Goal: Information Seeking & Learning: Learn about a topic

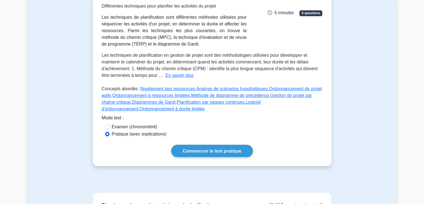
scroll to position [107, 0]
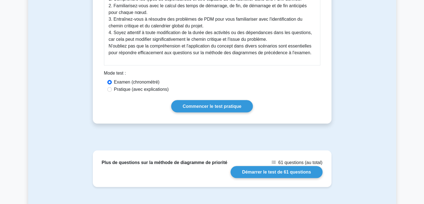
scroll to position [328, 0]
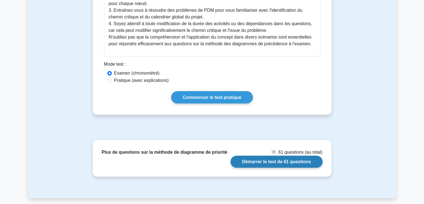
click at [301, 167] on link "Démarrer le test de 61 questions" at bounding box center [277, 161] width 92 height 12
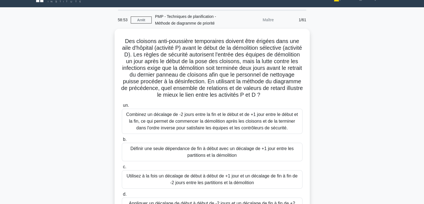
scroll to position [8, 0]
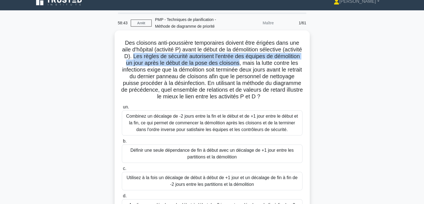
drag, startPoint x: 156, startPoint y: 54, endPoint x: 266, endPoint y: 63, distance: 110.2
click at [266, 63] on font "Des cloisons anti-poussière temporaires doivent être érigées dans une aile d'hô…" at bounding box center [212, 70] width 182 height 60
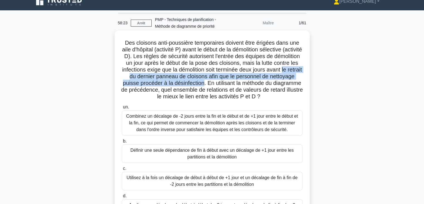
drag, startPoint x: 137, startPoint y: 76, endPoint x: 233, endPoint y: 82, distance: 95.5
click at [233, 82] on font "Des cloisons anti-poussière temporaires doivent être érigées dans une aile d'hô…" at bounding box center [212, 70] width 182 height 60
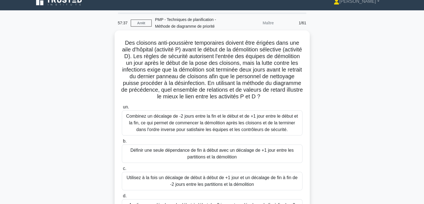
click at [224, 122] on font "Combinez un décalage de -2 jours entre la fin et le début et de +1 jour entre l…" at bounding box center [212, 123] width 172 height 18
click at [122, 109] on input "un. Combinez un décalage de -2 jours entre la fin et le début et de +1 jour ent…" at bounding box center [122, 107] width 0 height 4
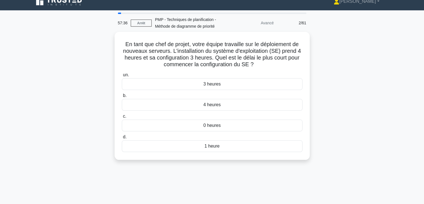
scroll to position [0, 0]
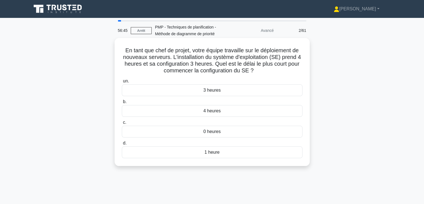
click at [223, 111] on div "4 heures" at bounding box center [212, 111] width 181 height 12
click at [122, 103] on input "b. 4 heures" at bounding box center [122, 102] width 0 height 4
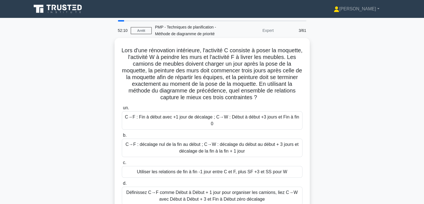
click at [254, 116] on font "C→F : Fin à début avec +1 jour de décalage ; C→W : Début à début +3 jours et Fi…" at bounding box center [212, 119] width 174 height 11
click at [122, 110] on input "un. C→F : Fin à début avec +1 jour de décalage ; C→W : Début à début +3 jours e…" at bounding box center [122, 108] width 0 height 4
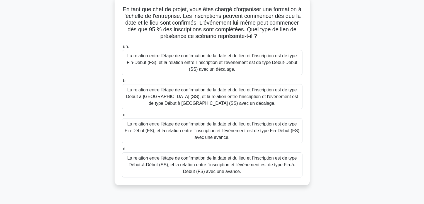
scroll to position [47, 0]
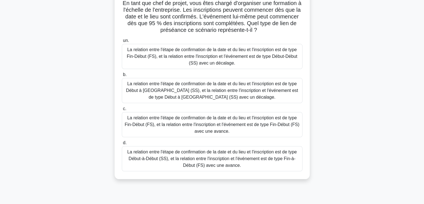
click at [225, 57] on font "La relation entre l'étape de confirmation de la date et du lieu et l'inscriptio…" at bounding box center [212, 56] width 171 height 18
click at [122, 42] on input "un. La relation entre l'étape de confirmation de la date et du lieu et l'inscri…" at bounding box center [122, 41] width 0 height 4
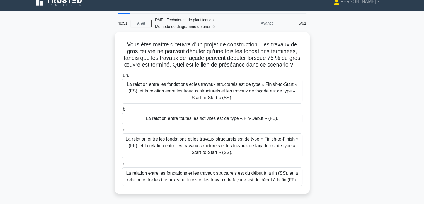
scroll to position [0, 0]
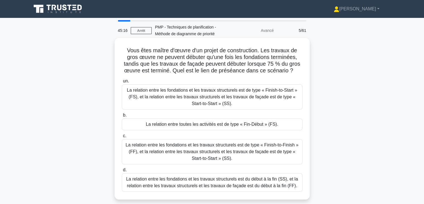
click at [280, 124] on div "La relation entre toutes les activités est de type « Fin-Début » (FS)." at bounding box center [212, 124] width 181 height 12
click at [122, 117] on input "b. La relation entre toutes les activités est de type « Fin-Début » (FS)." at bounding box center [122, 115] width 0 height 4
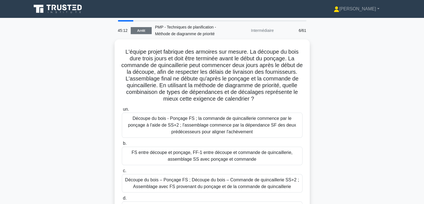
click at [139, 31] on font "Arrêt" at bounding box center [141, 31] width 8 height 4
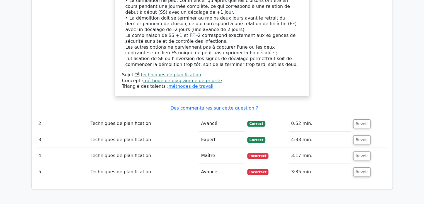
scroll to position [589, 0]
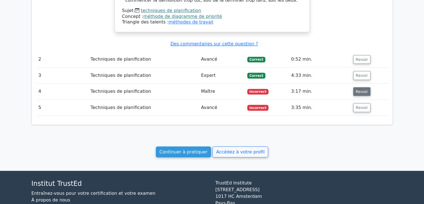
click at [358, 89] on font "Revoir" at bounding box center [362, 91] width 12 height 4
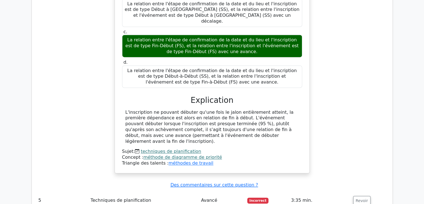
scroll to position [801, 0]
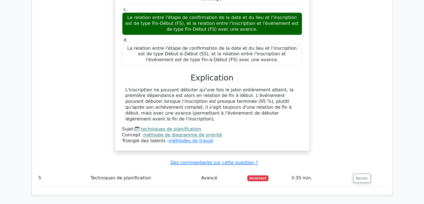
click at [386, 74] on div "En tant que chef de projet, vous êtes chargé d'organiser une formation à l'éche…" at bounding box center [212, 22] width 352 height 270
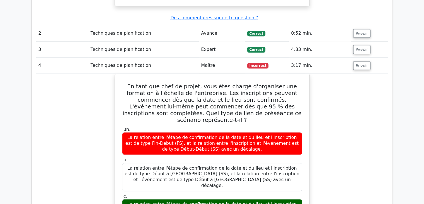
scroll to position [629, 0]
